Goal: Task Accomplishment & Management: Use online tool/utility

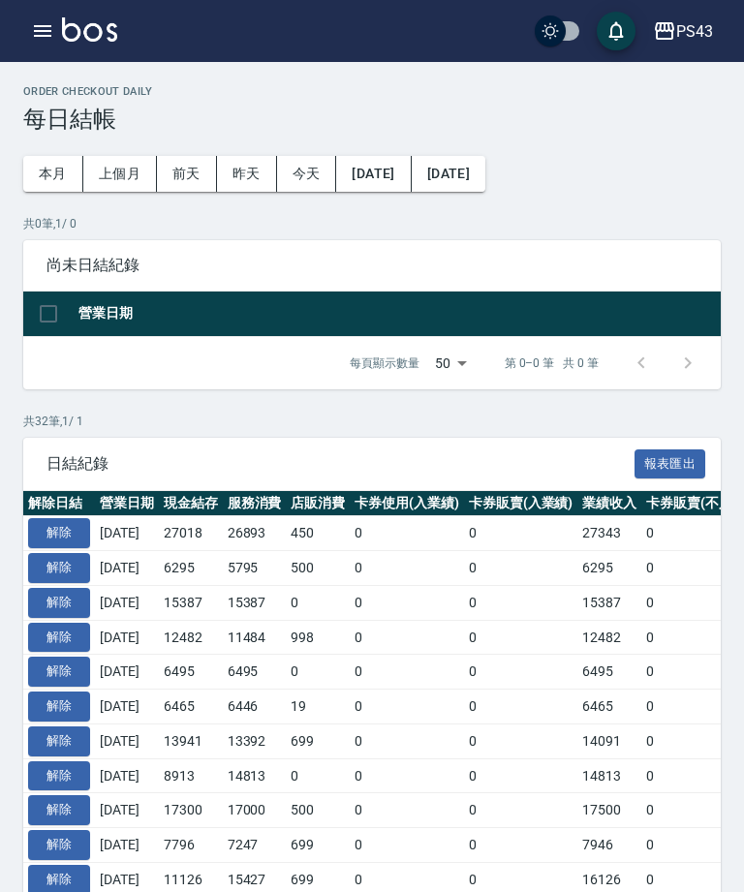
scroll to position [55, 0]
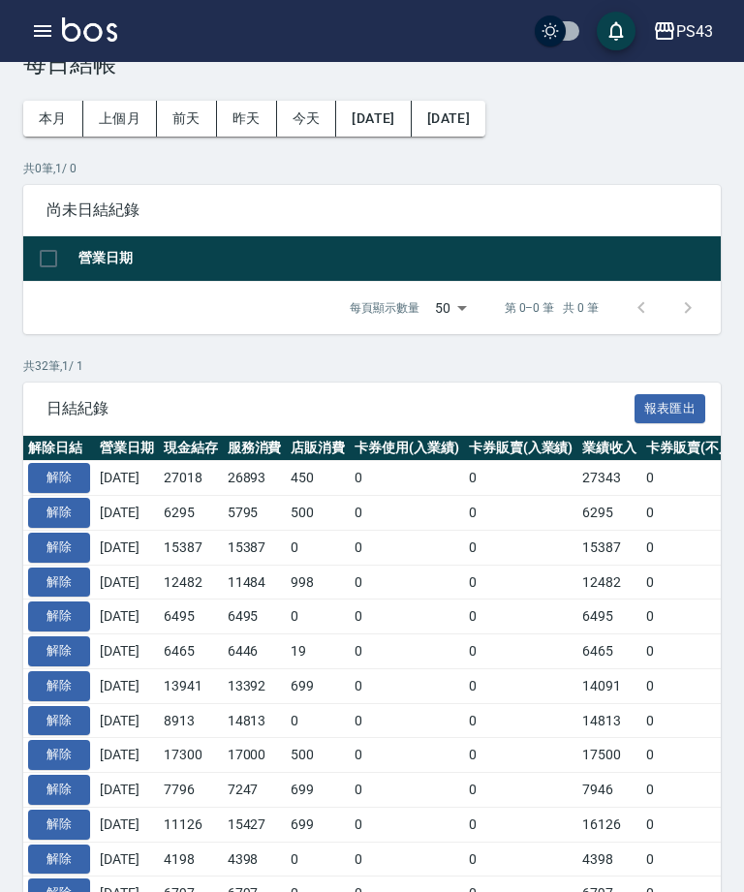
click at [20, 38] on div "PS43 登出" at bounding box center [372, 31] width 744 height 62
click at [58, 487] on button "解除" at bounding box center [59, 478] width 62 height 30
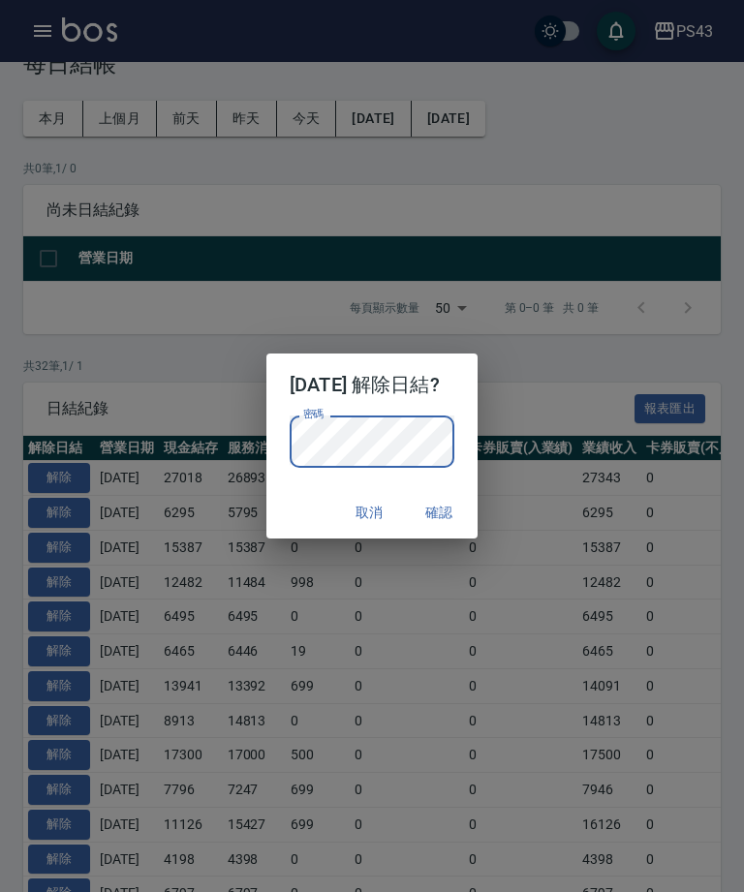
click at [465, 517] on button "確認" at bounding box center [439, 513] width 62 height 36
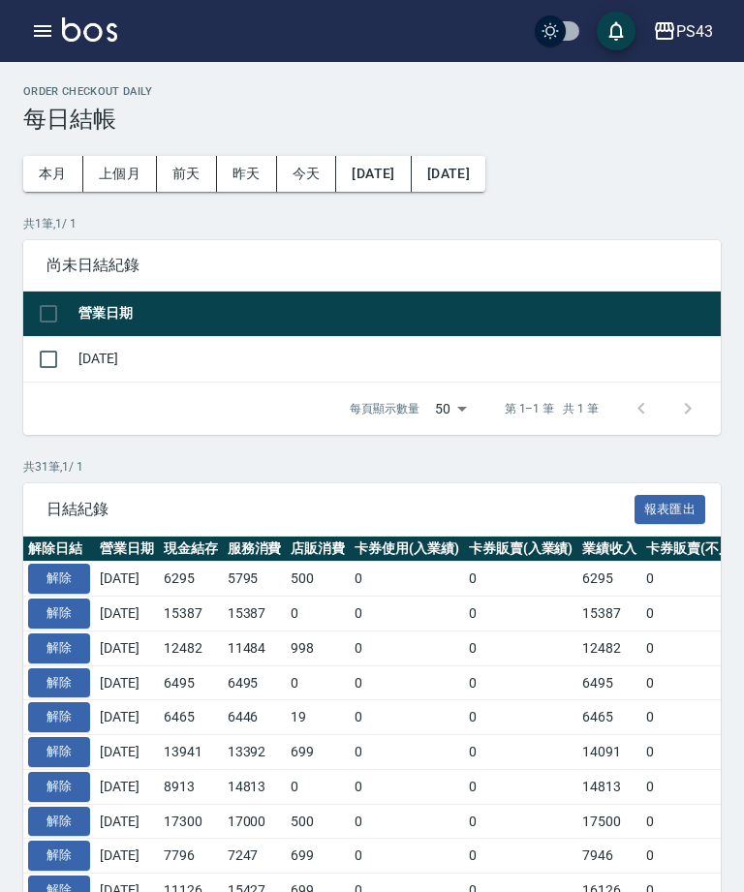
scroll to position [55, 0]
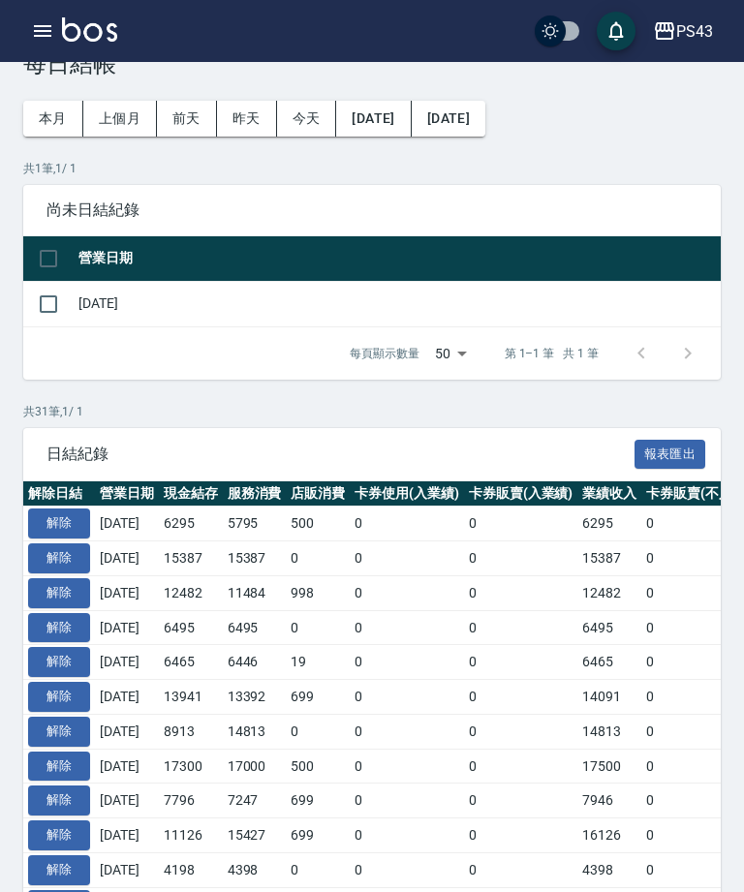
click at [55, 37] on button "button" at bounding box center [42, 31] width 39 height 39
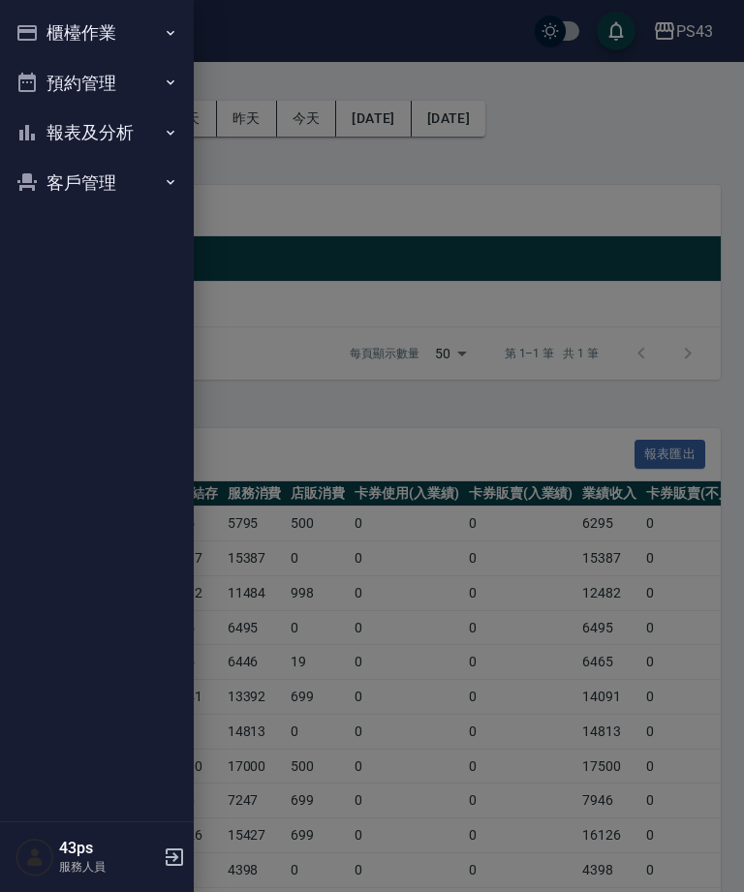
click at [54, 32] on button "櫃檯作業" at bounding box center [97, 33] width 178 height 50
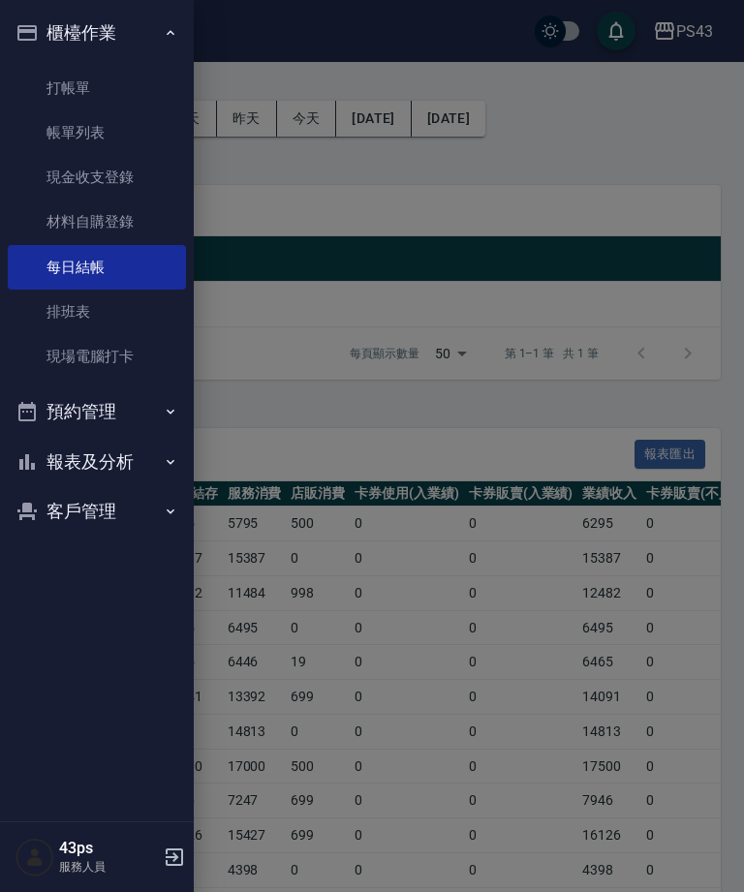
click at [118, 118] on link "帳單列表" at bounding box center [97, 132] width 178 height 45
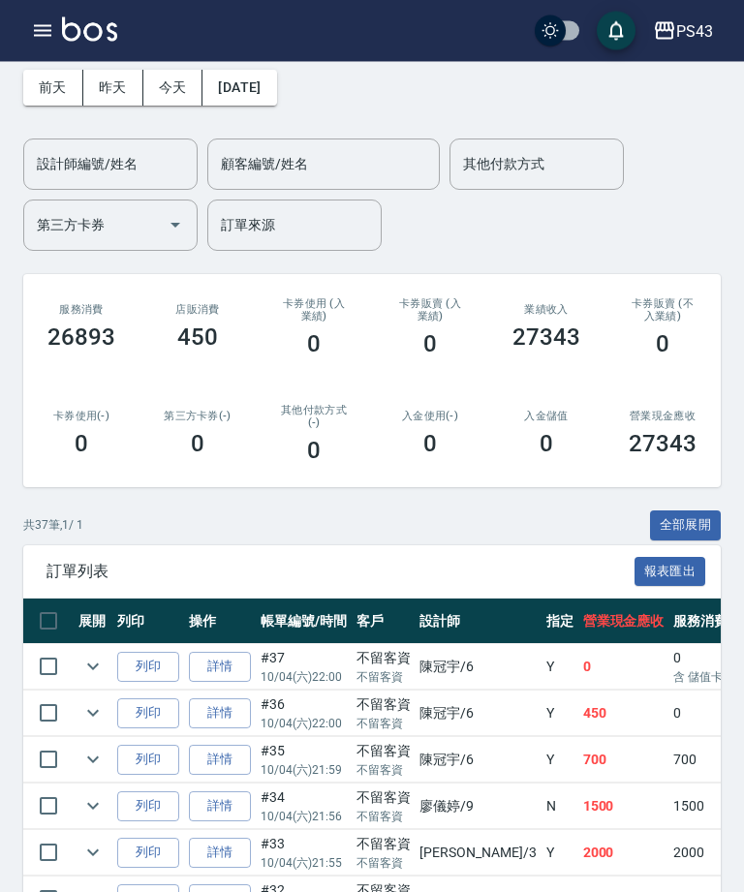
scroll to position [86, 0]
click at [223, 716] on link "詳情" at bounding box center [220, 713] width 62 height 30
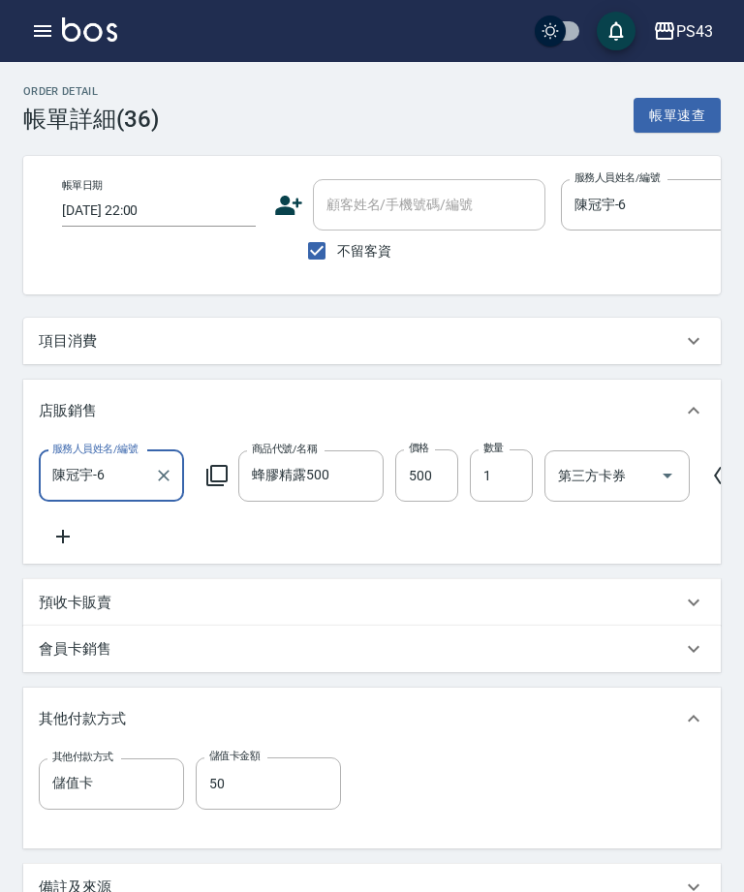
type input "2025/10/04 22:00"
checkbox input "true"
type input "陳冠宇-6"
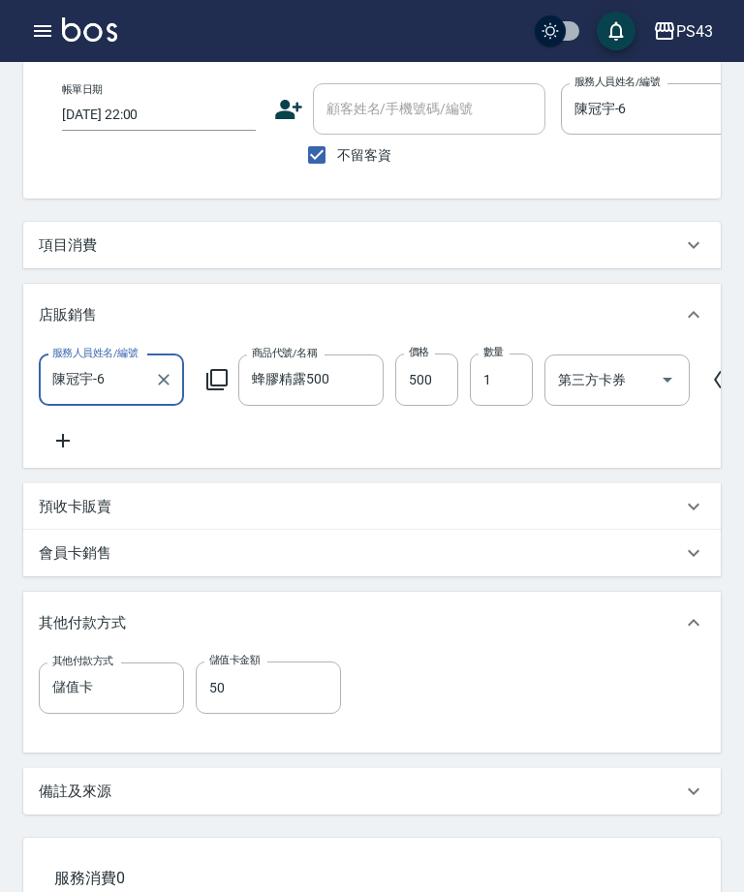
scroll to position [97, 0]
click at [279, 689] on input "50" at bounding box center [268, 686] width 145 height 52
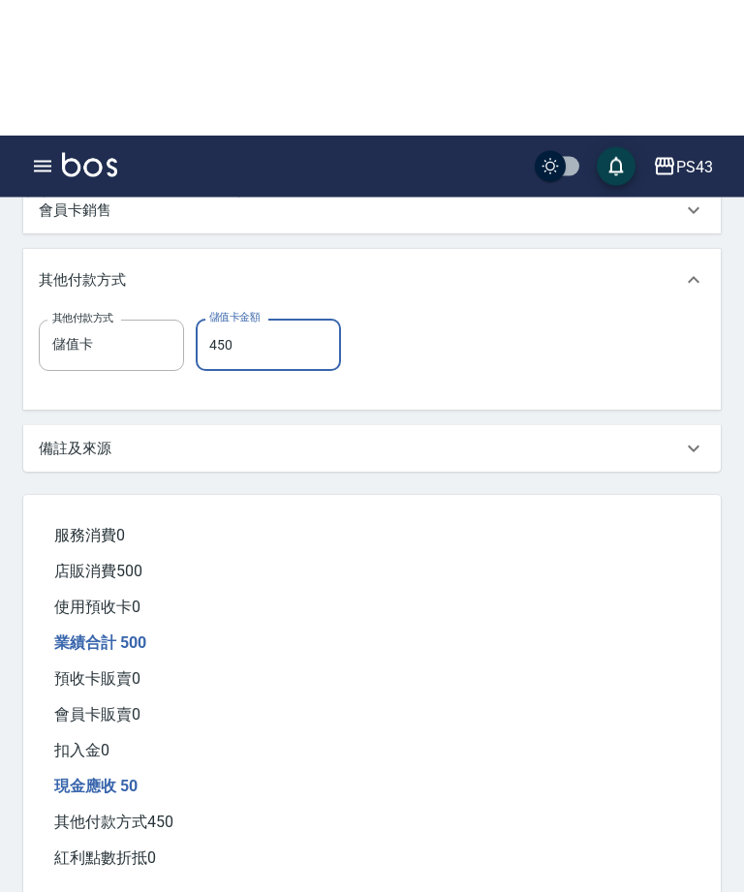
scroll to position [601, 0]
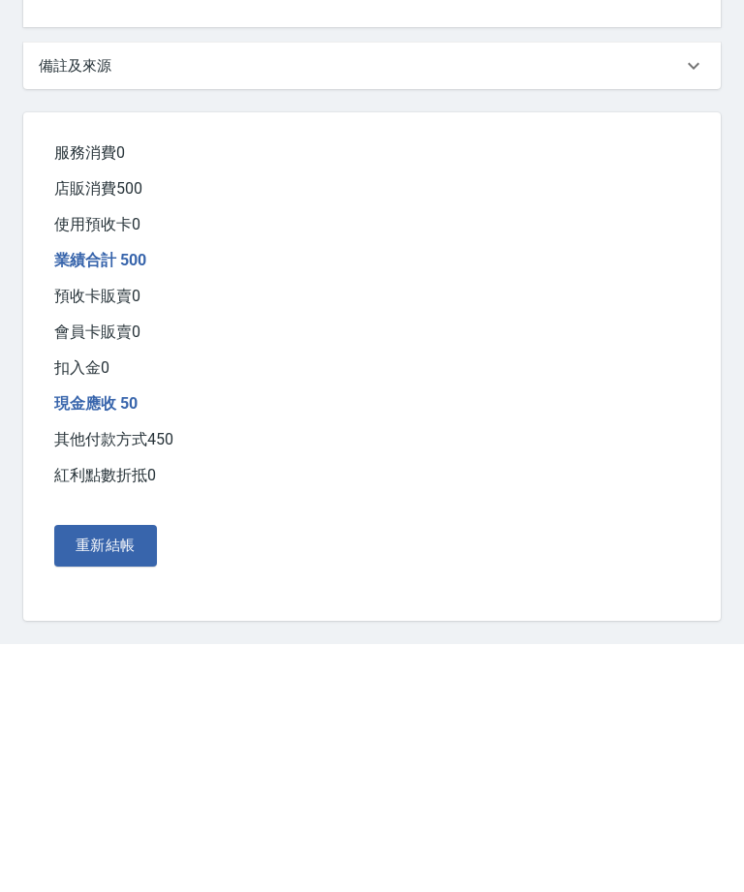
type input "450"
click at [137, 773] on button "重新結帳" at bounding box center [105, 793] width 103 height 41
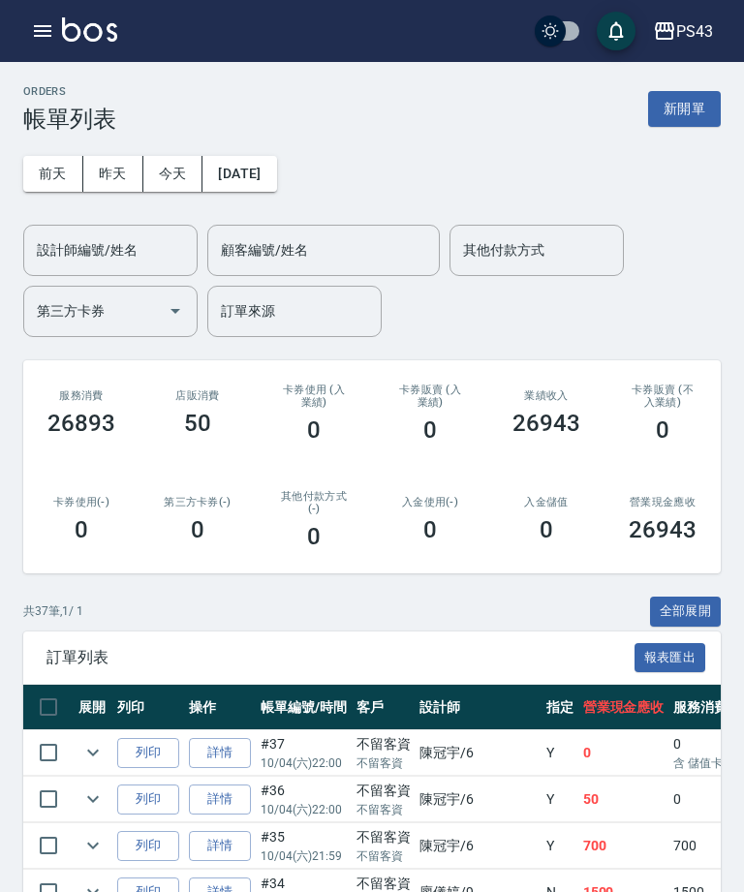
click at [48, 24] on icon "button" at bounding box center [42, 30] width 23 height 23
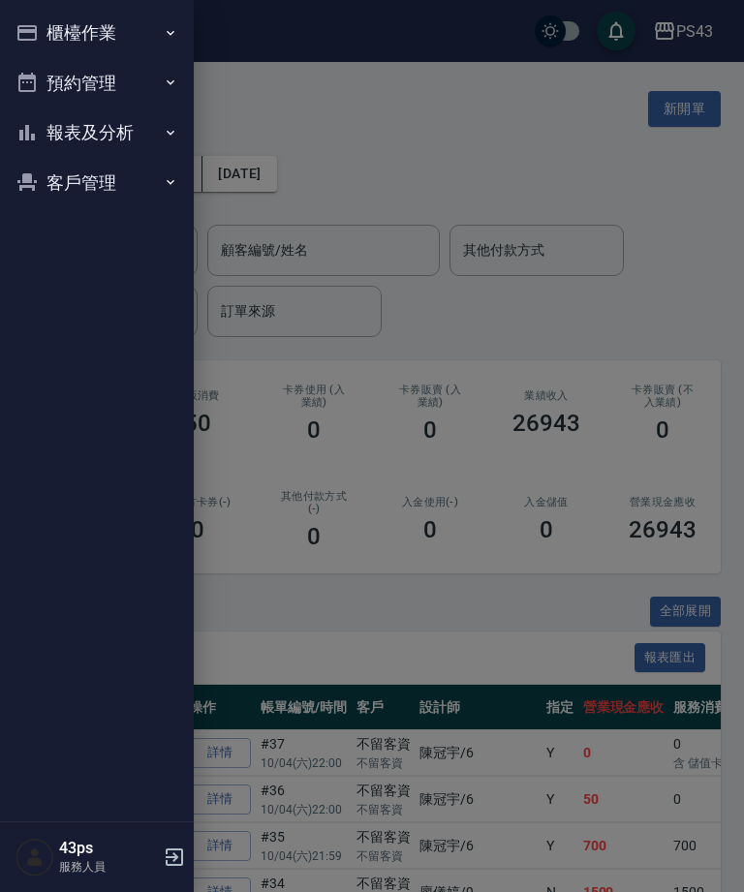
click at [46, 24] on button "櫃檯作業" at bounding box center [97, 33] width 178 height 50
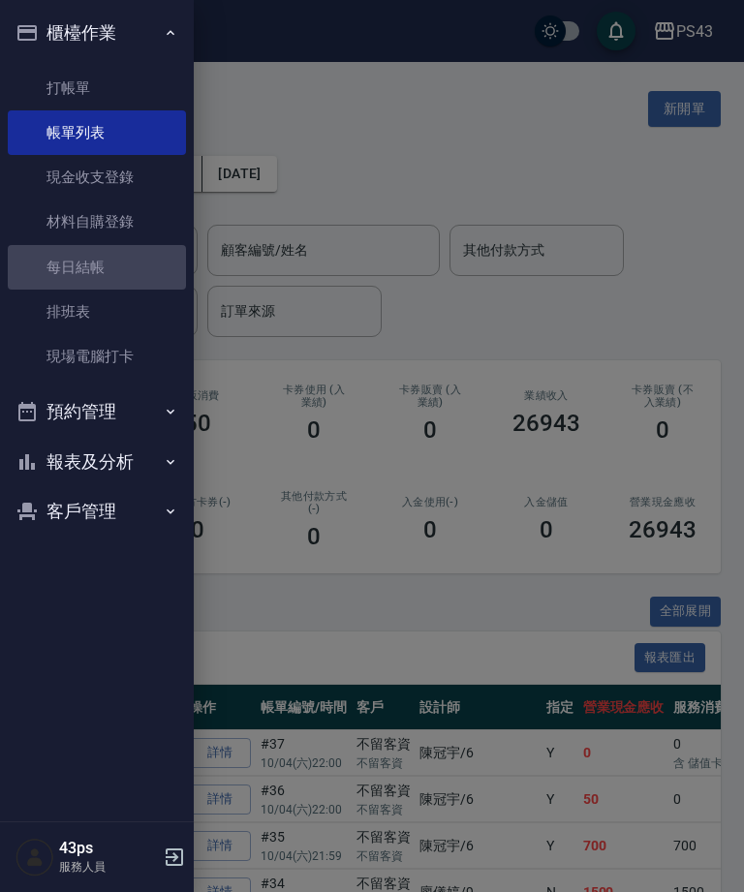
click at [76, 252] on link "每日結帳" at bounding box center [97, 267] width 178 height 45
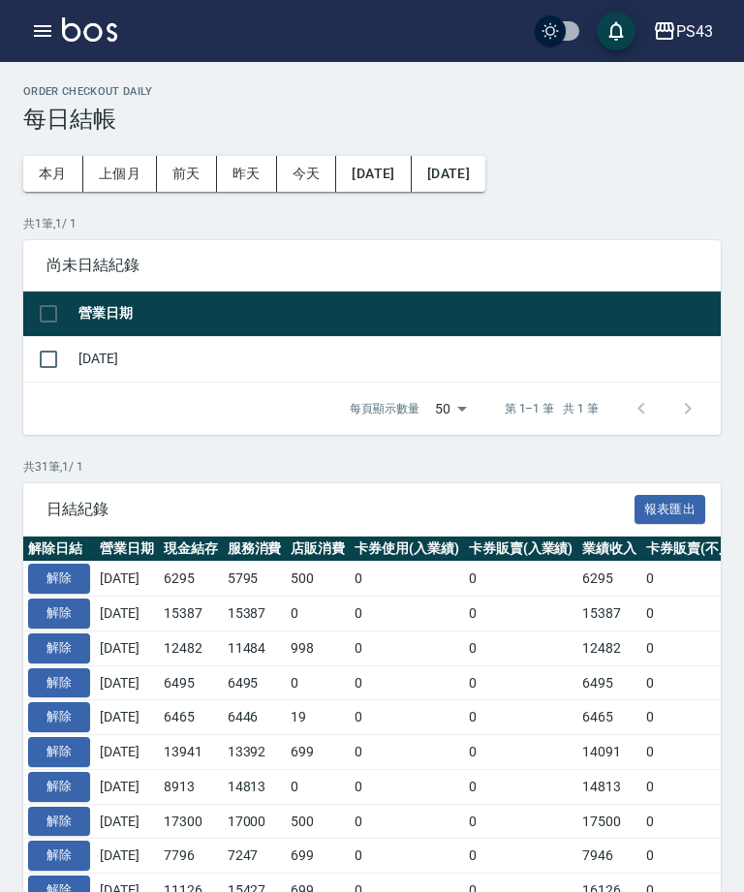
click at [157, 268] on span "尚未日結紀錄" at bounding box center [371, 265] width 651 height 19
click at [44, 367] on input "checkbox" at bounding box center [48, 359] width 41 height 41
checkbox input "true"
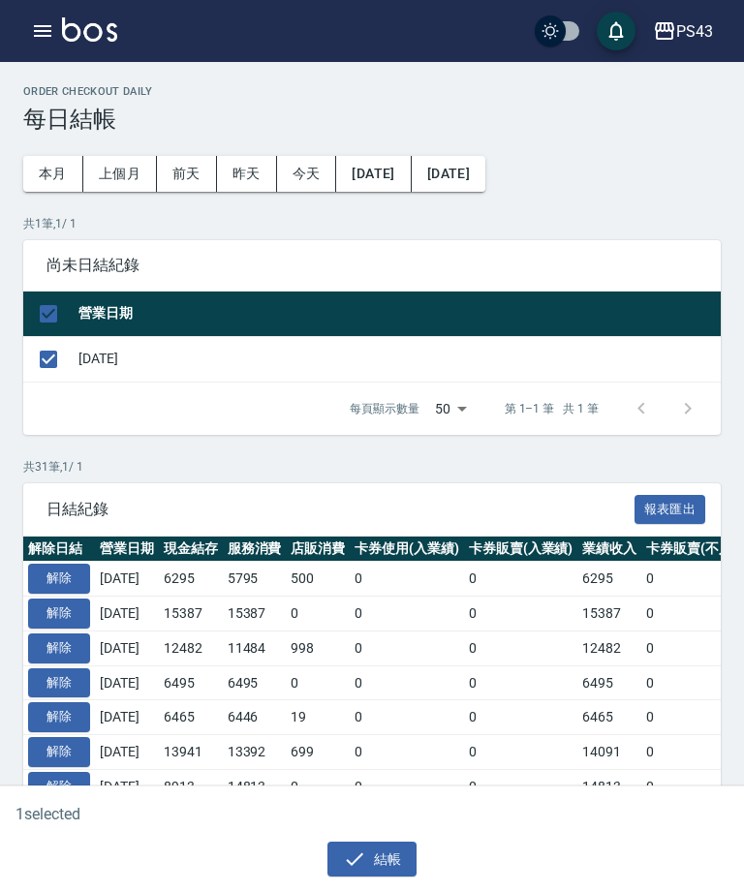
click at [382, 877] on div "結帳" at bounding box center [364, 851] width 728 height 51
click at [375, 877] on button "結帳" at bounding box center [372, 859] width 90 height 36
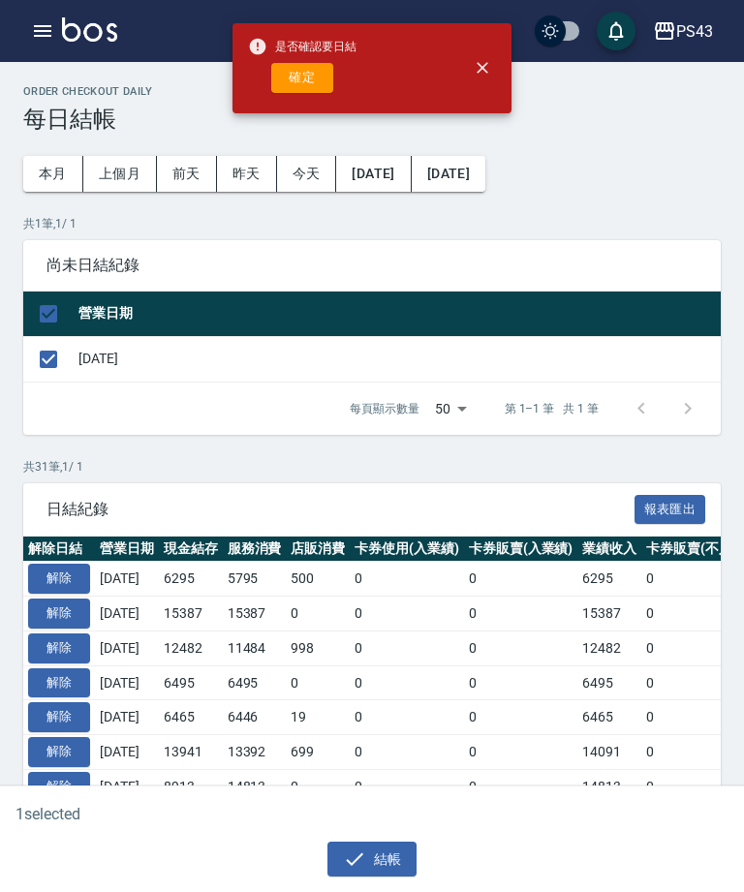
click at [328, 73] on button "確定" at bounding box center [302, 78] width 62 height 30
checkbox input "false"
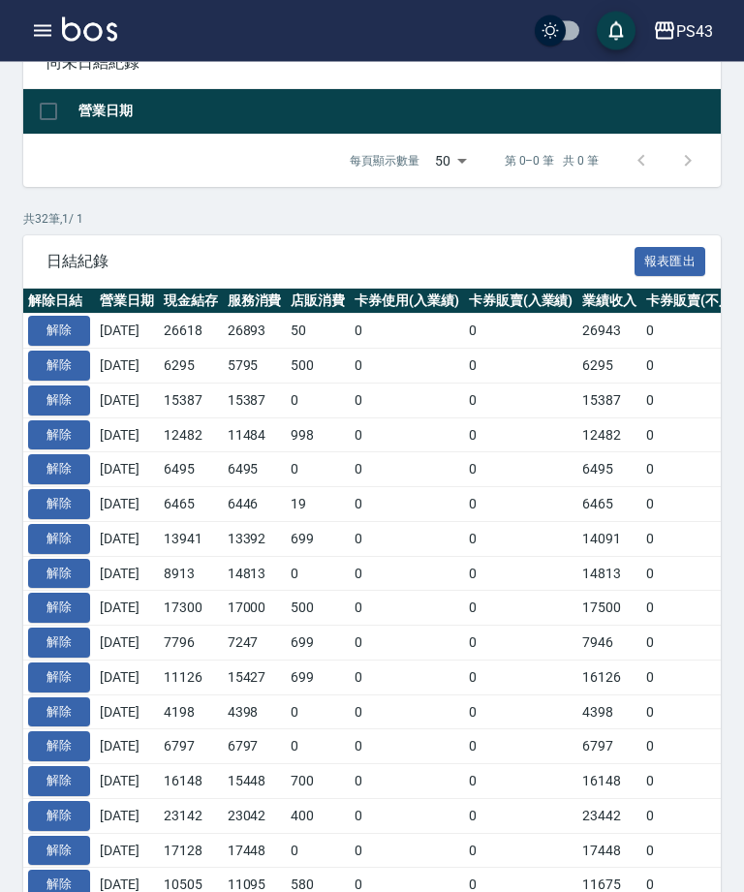
click at [42, 38] on icon "button" at bounding box center [42, 30] width 23 height 23
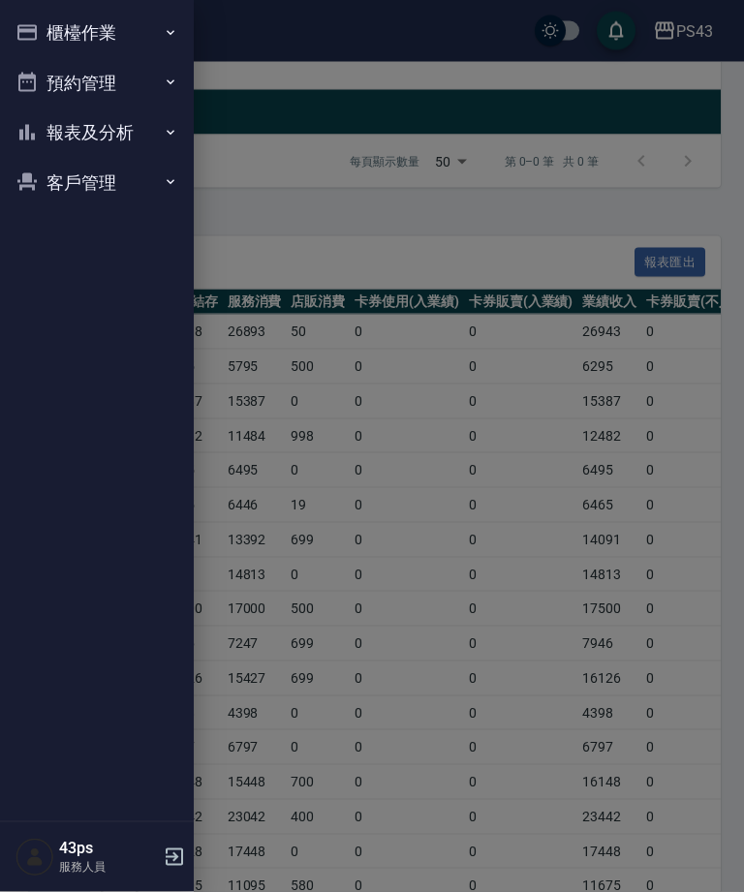
scroll to position [202, 0]
click at [44, 31] on button "櫃檯作業" at bounding box center [97, 33] width 178 height 50
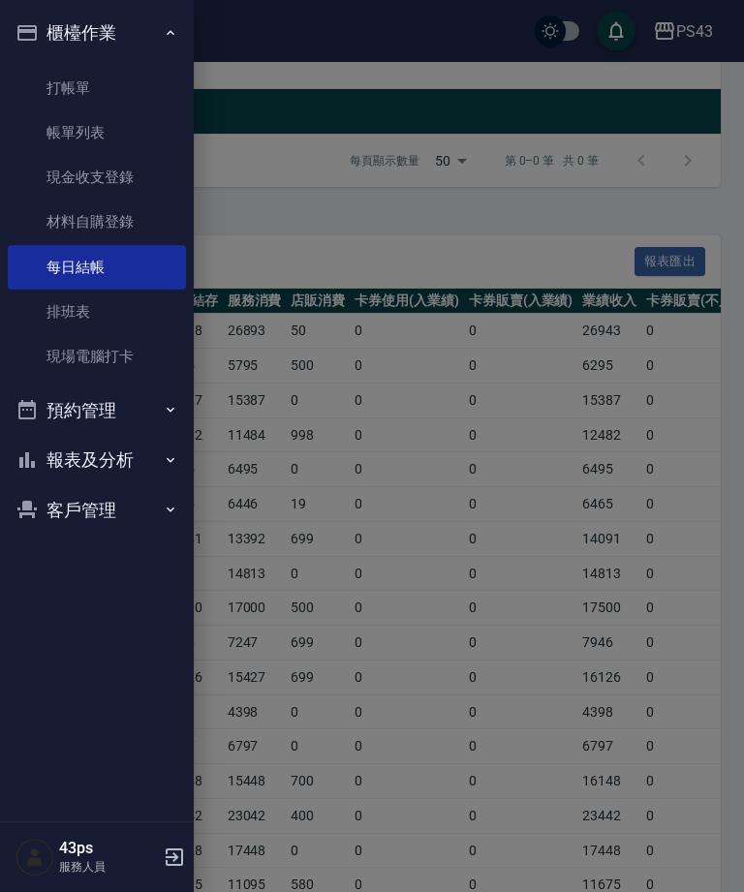
click at [37, 36] on icon "button" at bounding box center [26, 32] width 19 height 15
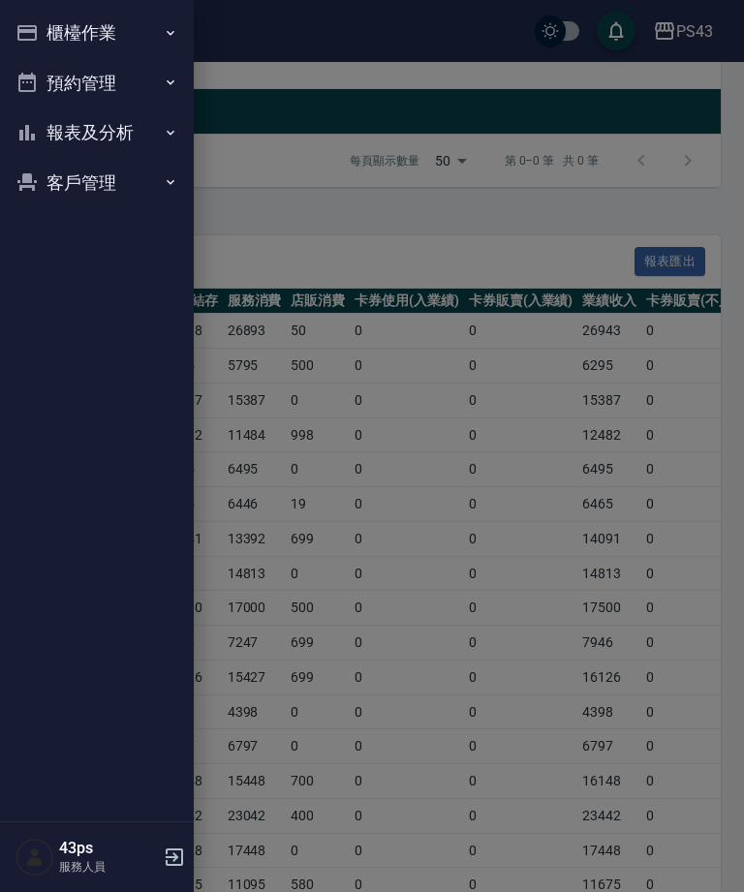
click at [115, 32] on button "櫃檯作業" at bounding box center [97, 33] width 178 height 50
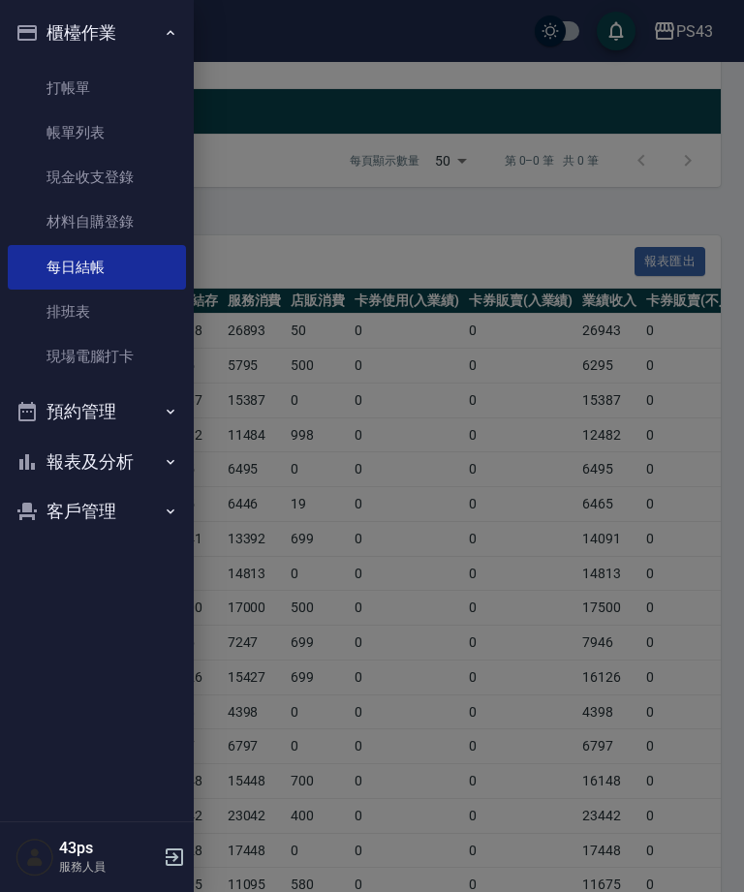
click at [129, 138] on link "帳單列表" at bounding box center [97, 132] width 178 height 45
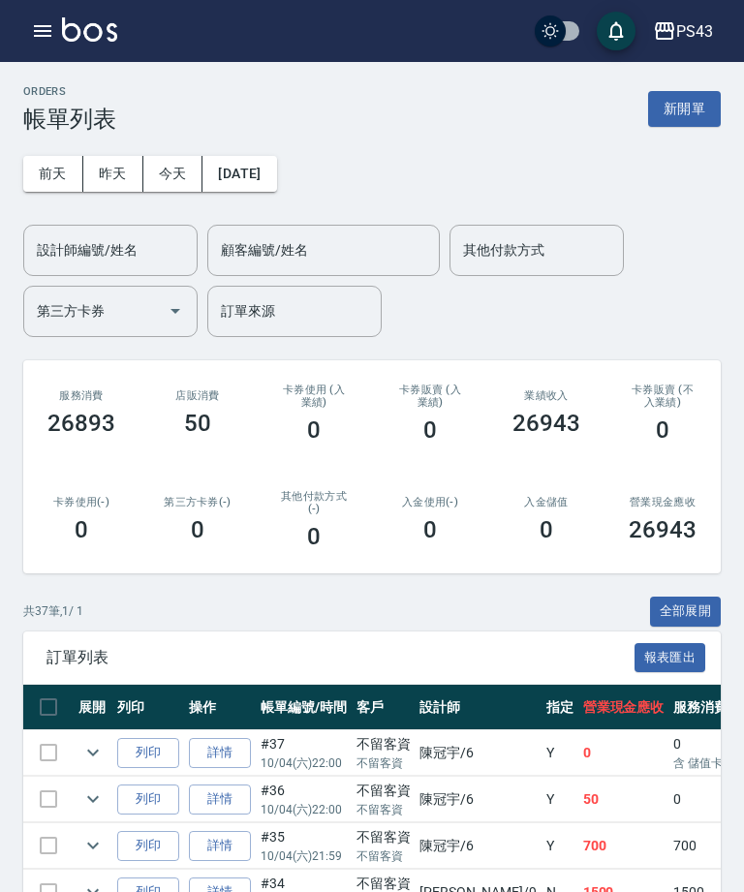
click at [51, 20] on icon "button" at bounding box center [42, 30] width 23 height 23
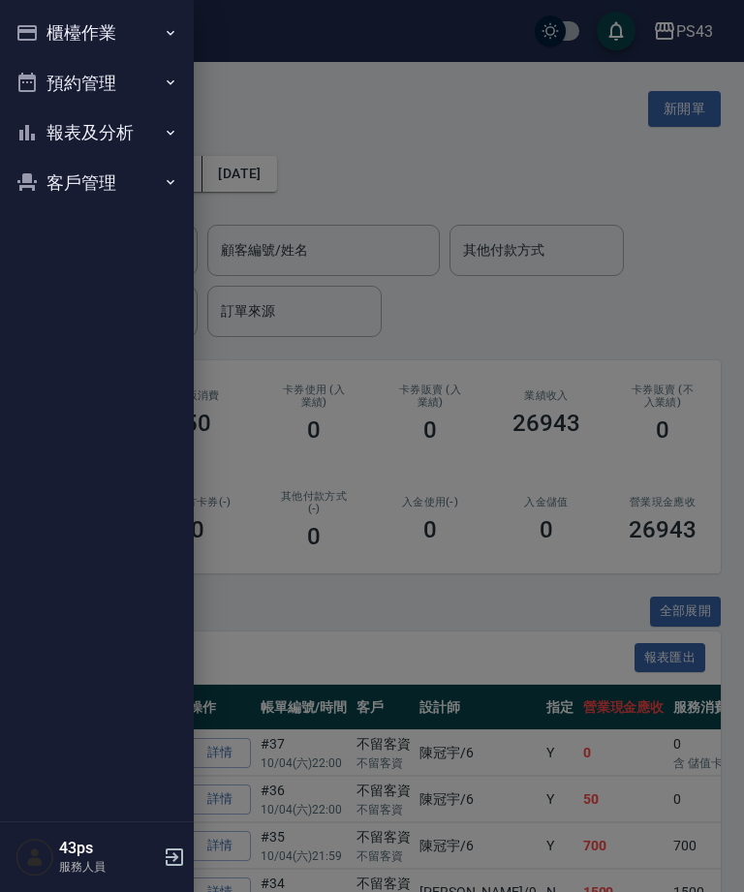
click at [106, 23] on button "櫃檯作業" at bounding box center [97, 33] width 178 height 50
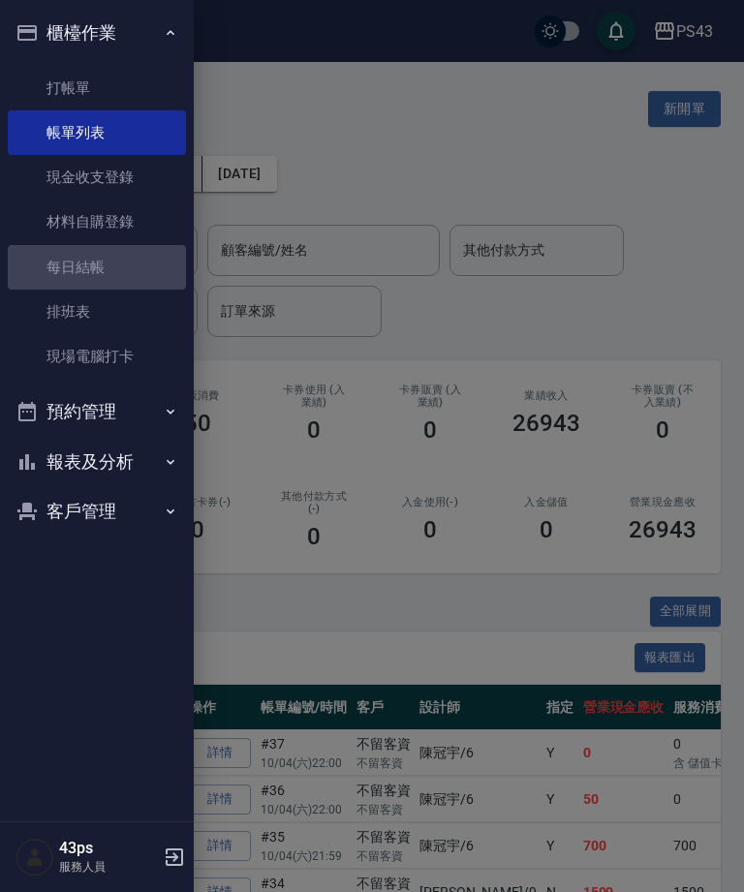
click at [94, 249] on link "每日結帳" at bounding box center [97, 267] width 178 height 45
